Goal: Task Accomplishment & Management: Manage account settings

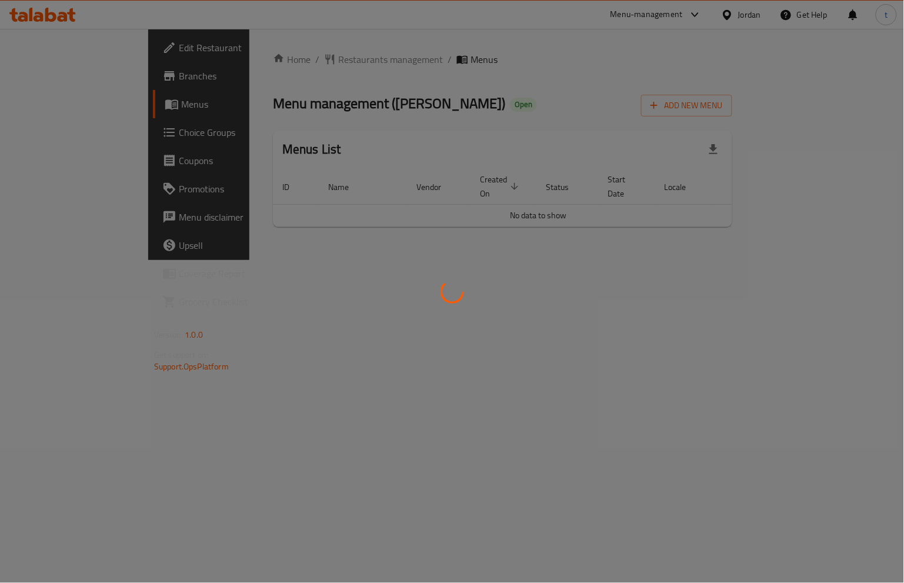
click at [68, 133] on div at bounding box center [452, 291] width 904 height 583
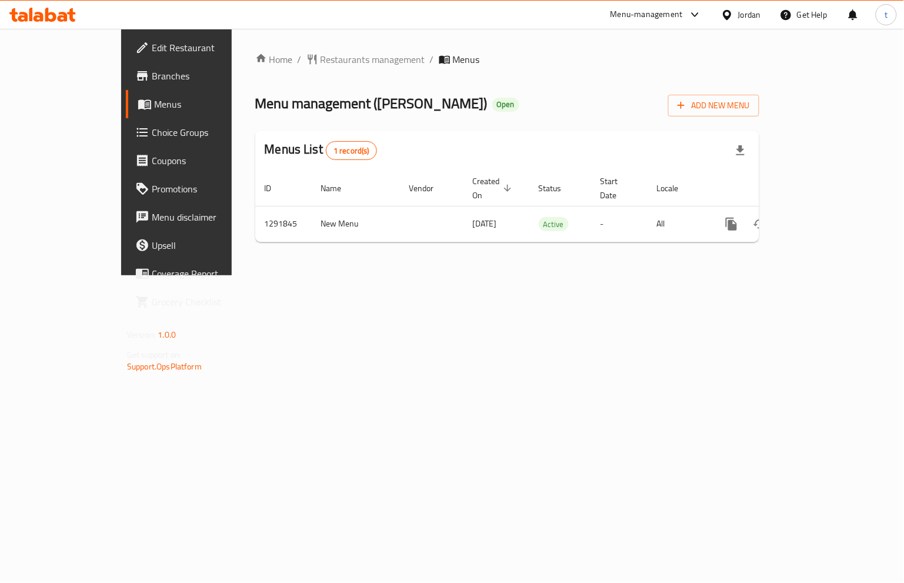
click at [152, 133] on span "Choice Groups" at bounding box center [207, 132] width 111 height 14
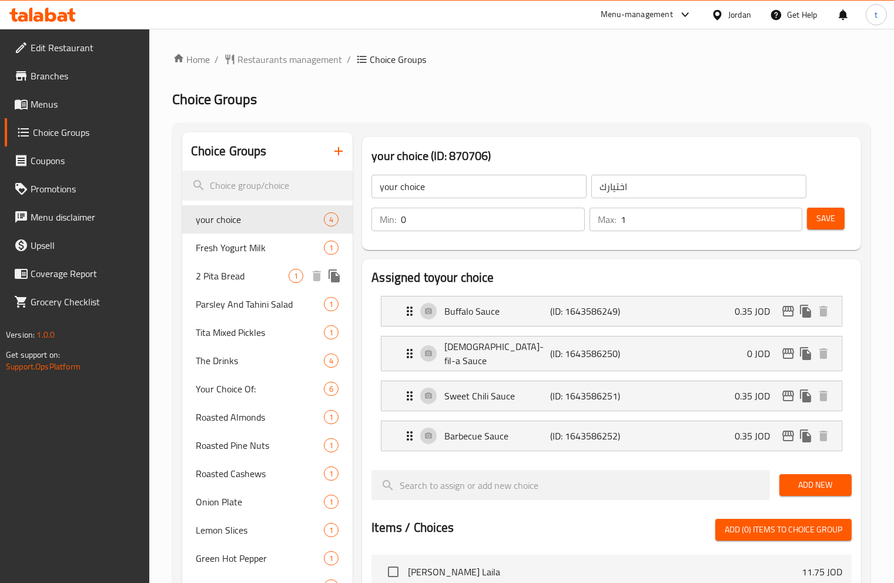
click at [222, 272] on span "2 Pita Bread" at bounding box center [242, 276] width 93 height 14
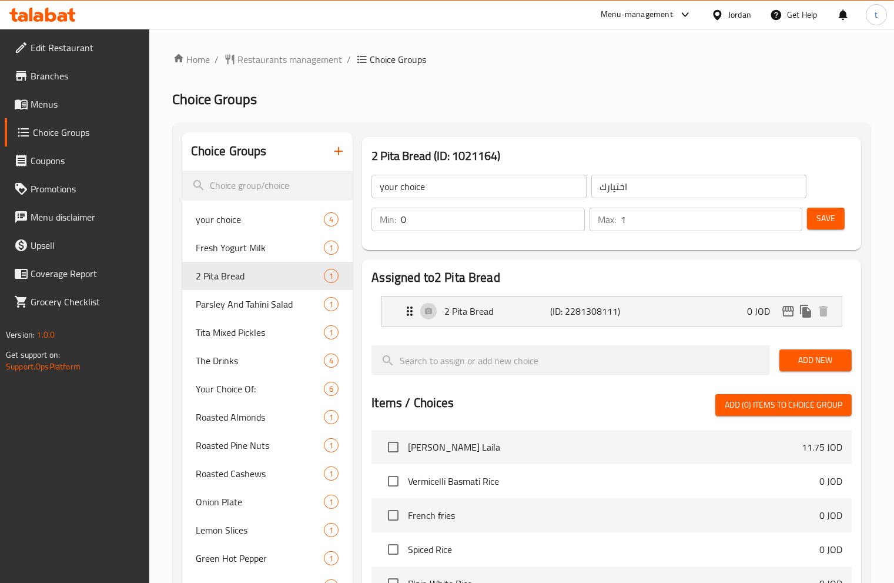
type input "2 Pita Bread"
type input "2 خبز بيتا"
click at [573, 128] on div "Choice Groups your choice 4 Fresh Yogurt Milk 1 2 Pita Bread 1 Parsley And Tahi…" at bounding box center [522, 524] width 698 height 802
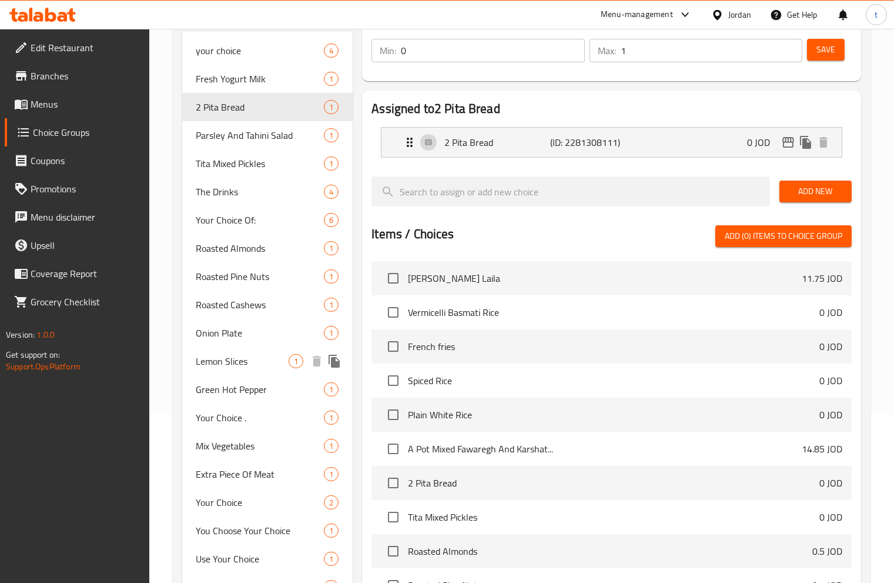
scroll to position [103, 0]
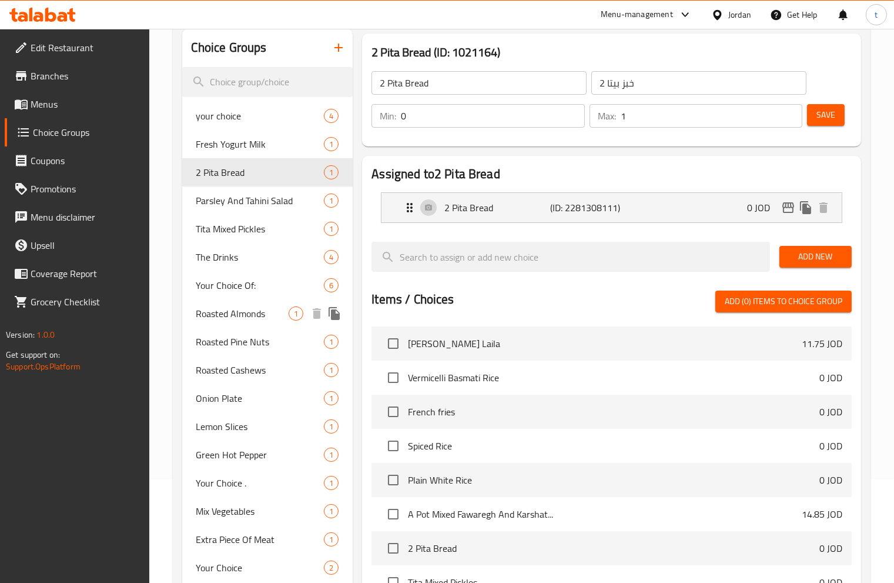
click at [232, 312] on span "Roasted Almonds" at bounding box center [242, 313] width 93 height 14
type input "Roasted Almonds"
type input "لوز محمص"
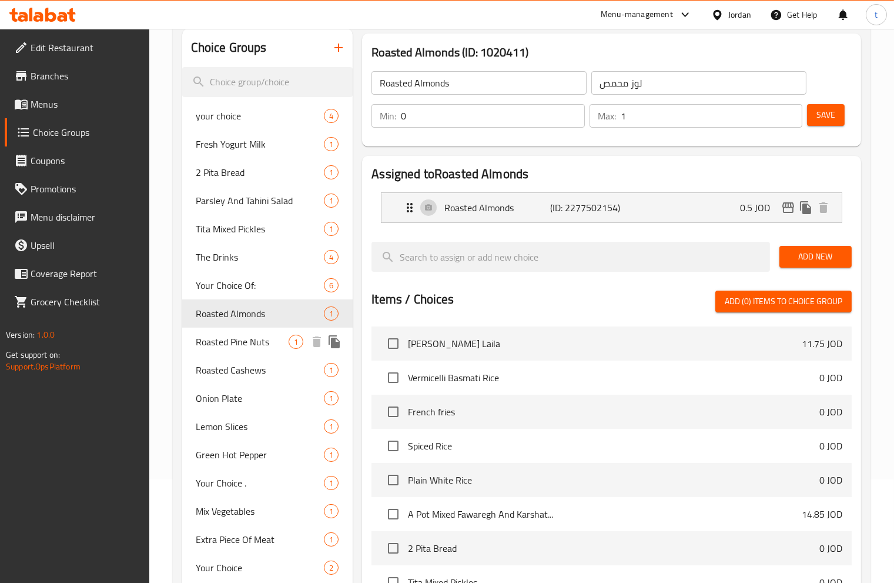
click at [233, 341] on span "Roasted Pine Nuts" at bounding box center [242, 342] width 93 height 14
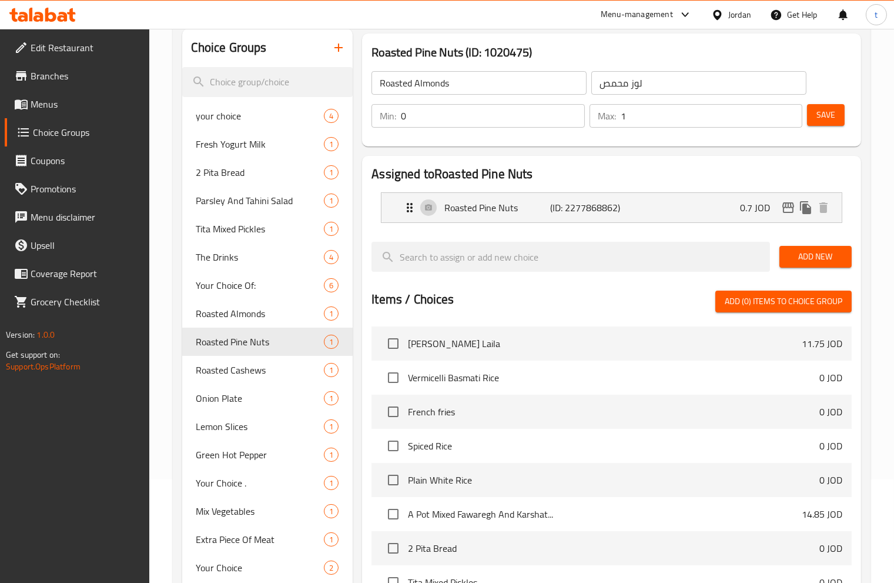
type input "Roasted Pine Nuts"
type input "صنوبر محمص"
click at [285, 363] on span "Roasted Cashews" at bounding box center [242, 370] width 93 height 14
type input "Roasted Cashews"
type input "كاجو محمص"
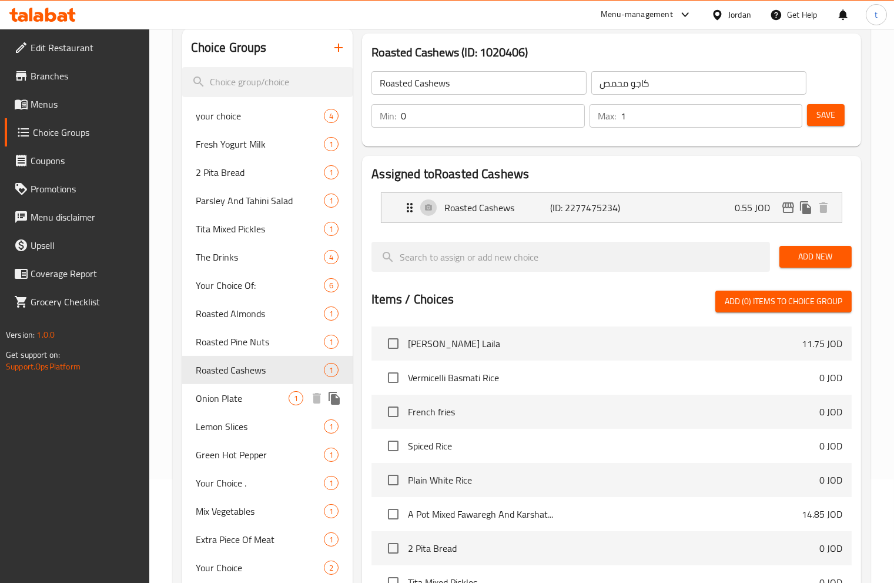
click at [263, 396] on span "Onion Plate" at bounding box center [242, 398] width 93 height 14
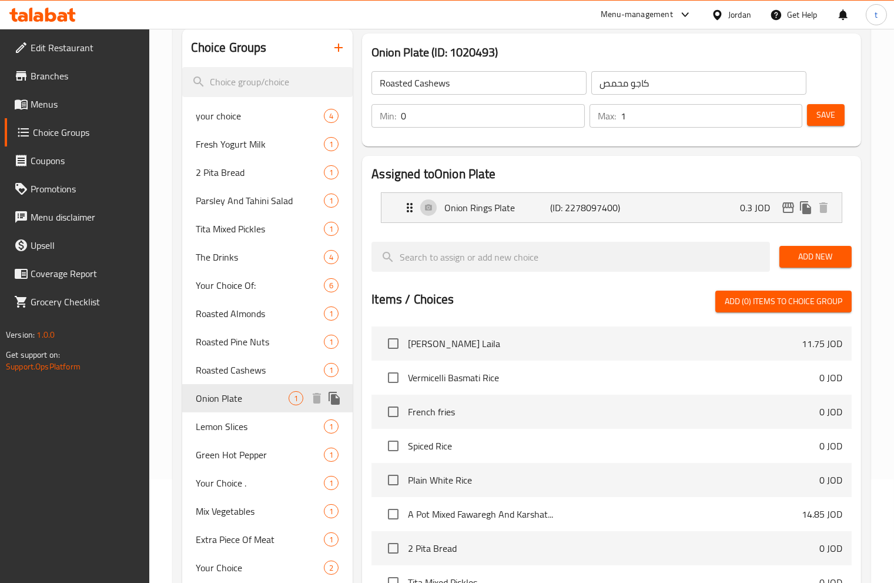
type input "Onion Plate"
type input "طبق بصل"
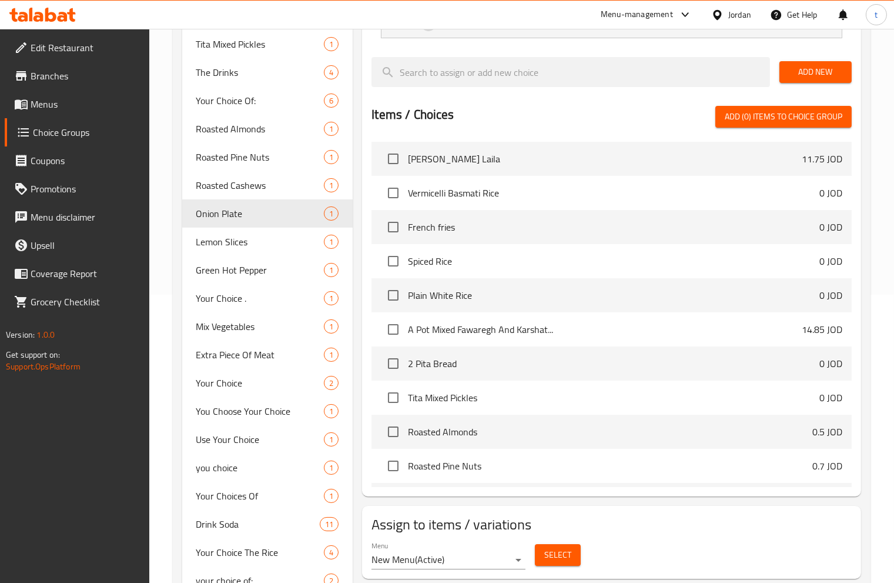
scroll to position [169, 0]
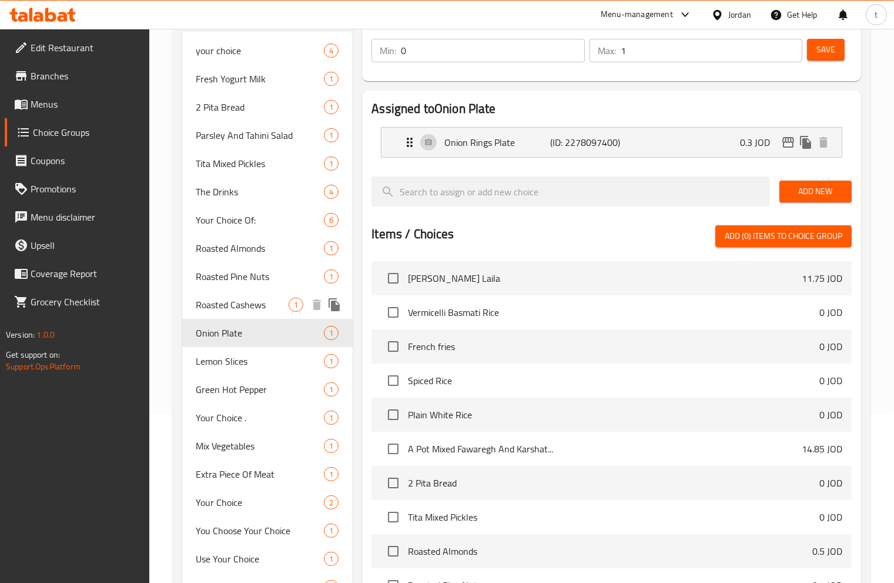
drag, startPoint x: 259, startPoint y: 302, endPoint x: 347, endPoint y: 320, distance: 90.2
click at [259, 302] on span "Roasted Cashews" at bounding box center [242, 305] width 93 height 14
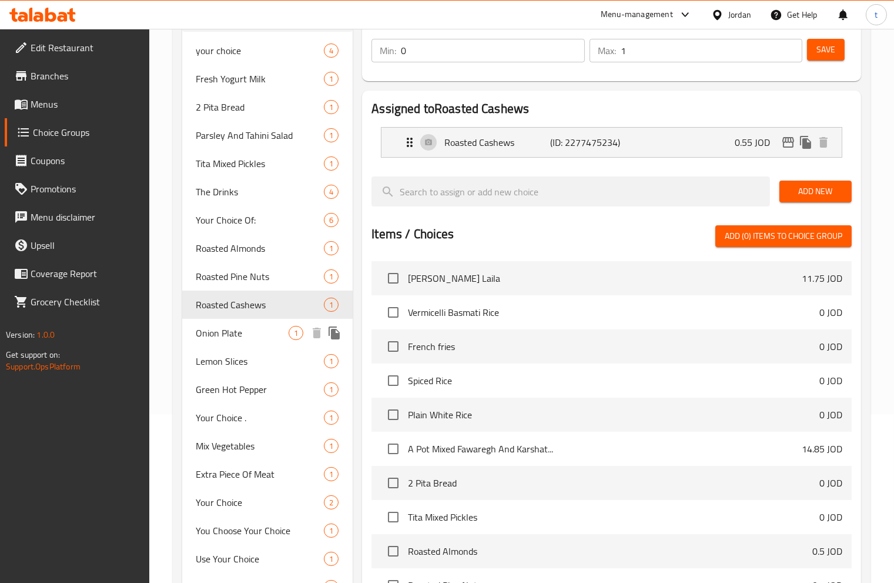
type input "Roasted Cashews"
type input "كاجو محمص"
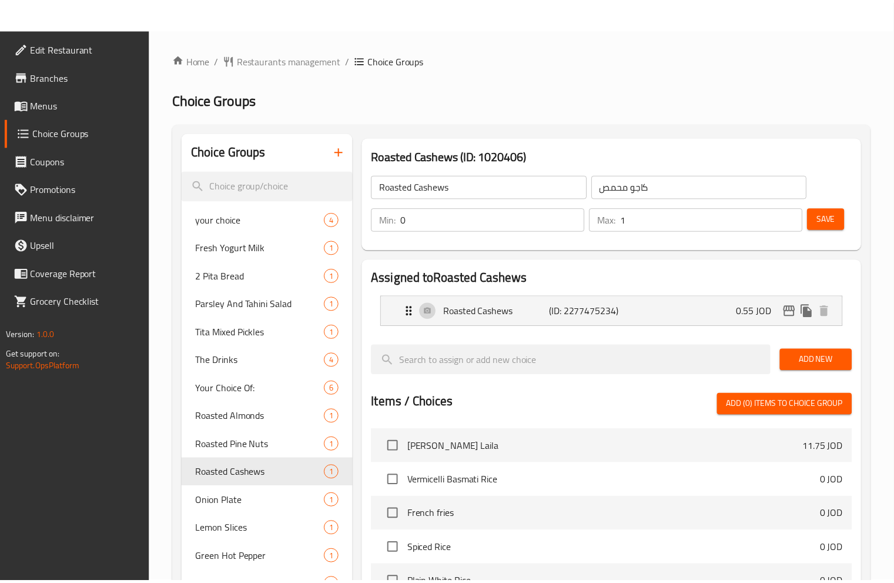
scroll to position [365, 0]
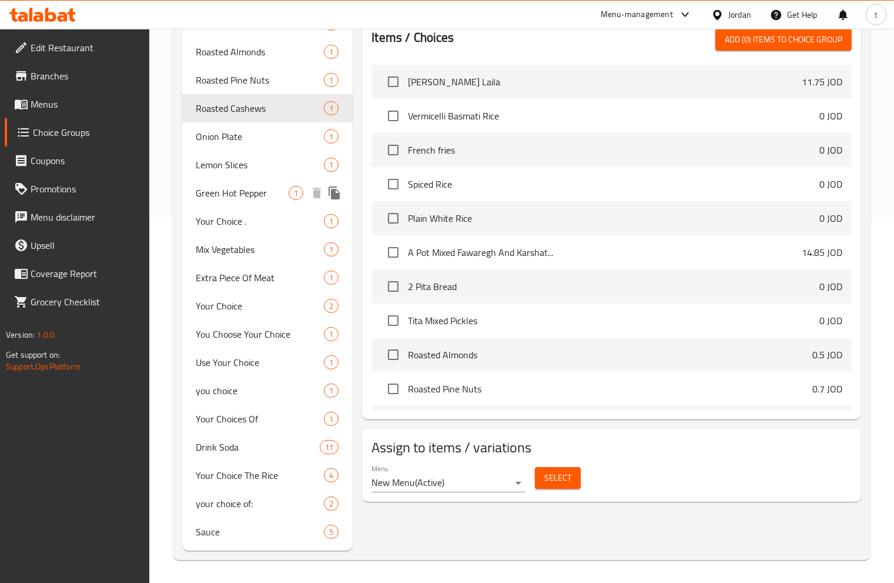
click at [250, 192] on span "Green Hot Pepper" at bounding box center [242, 193] width 93 height 14
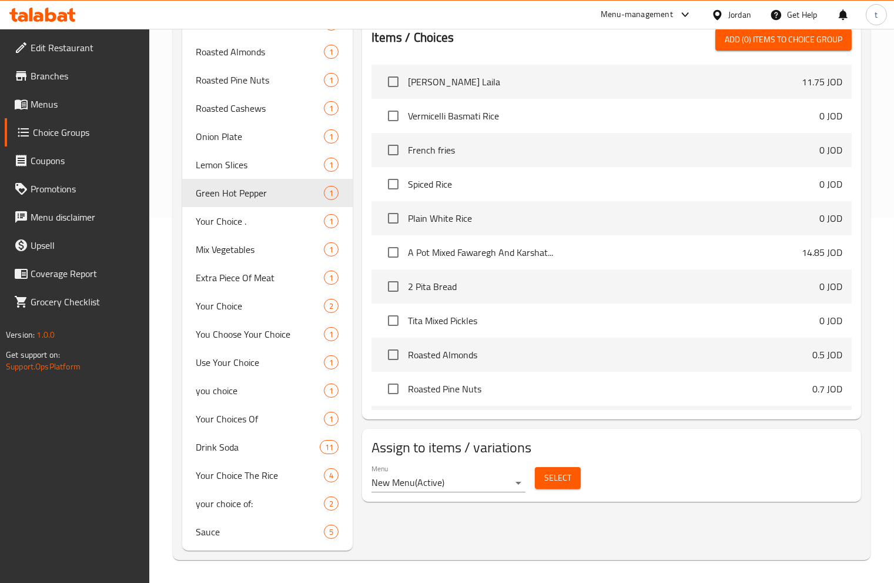
type input "Green Hot Pepper"
type input "فلفل اخضر حار"
drag, startPoint x: 239, startPoint y: 248, endPoint x: 515, endPoint y: 468, distance: 353.1
click at [239, 248] on span "Mix Vegetables" at bounding box center [242, 249] width 93 height 14
type input "Mix Vegetables"
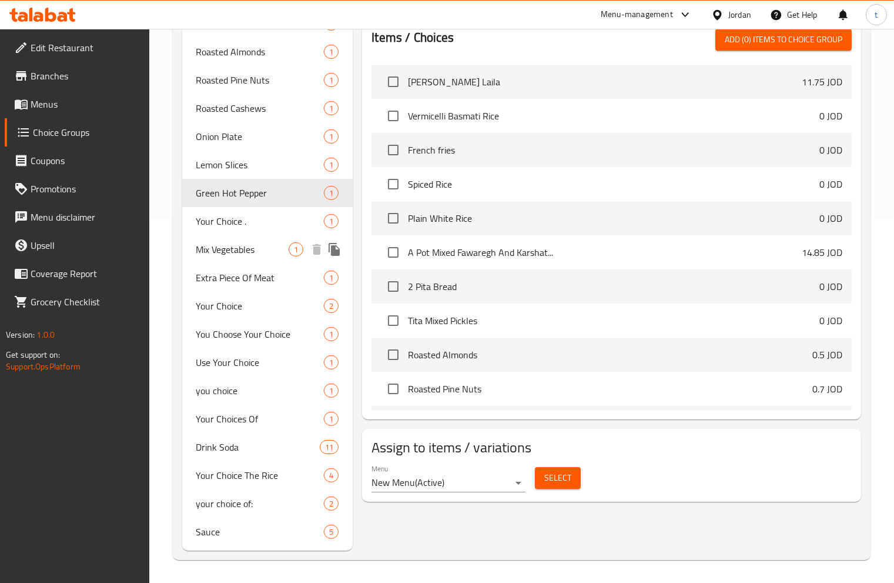
type input "خضره مشكله"
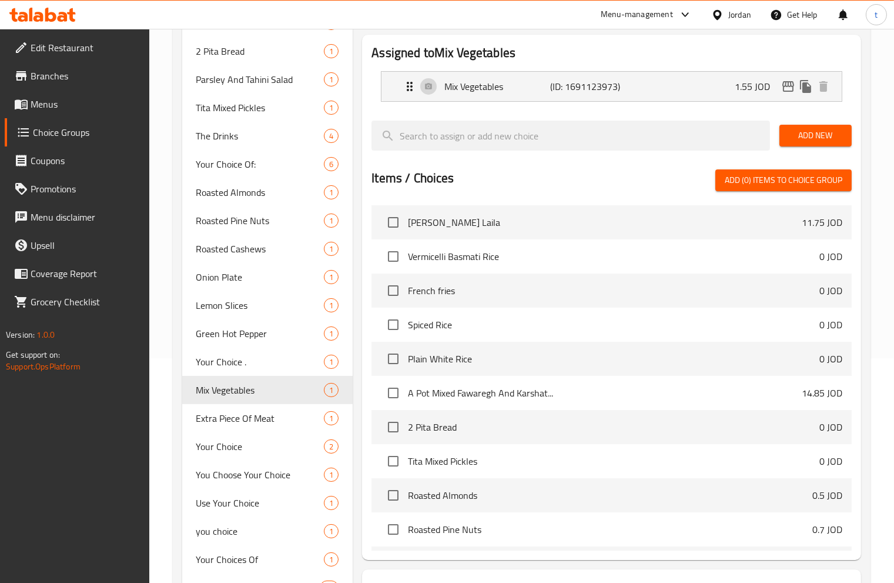
scroll to position [0, 0]
